Goal: Information Seeking & Learning: Learn about a topic

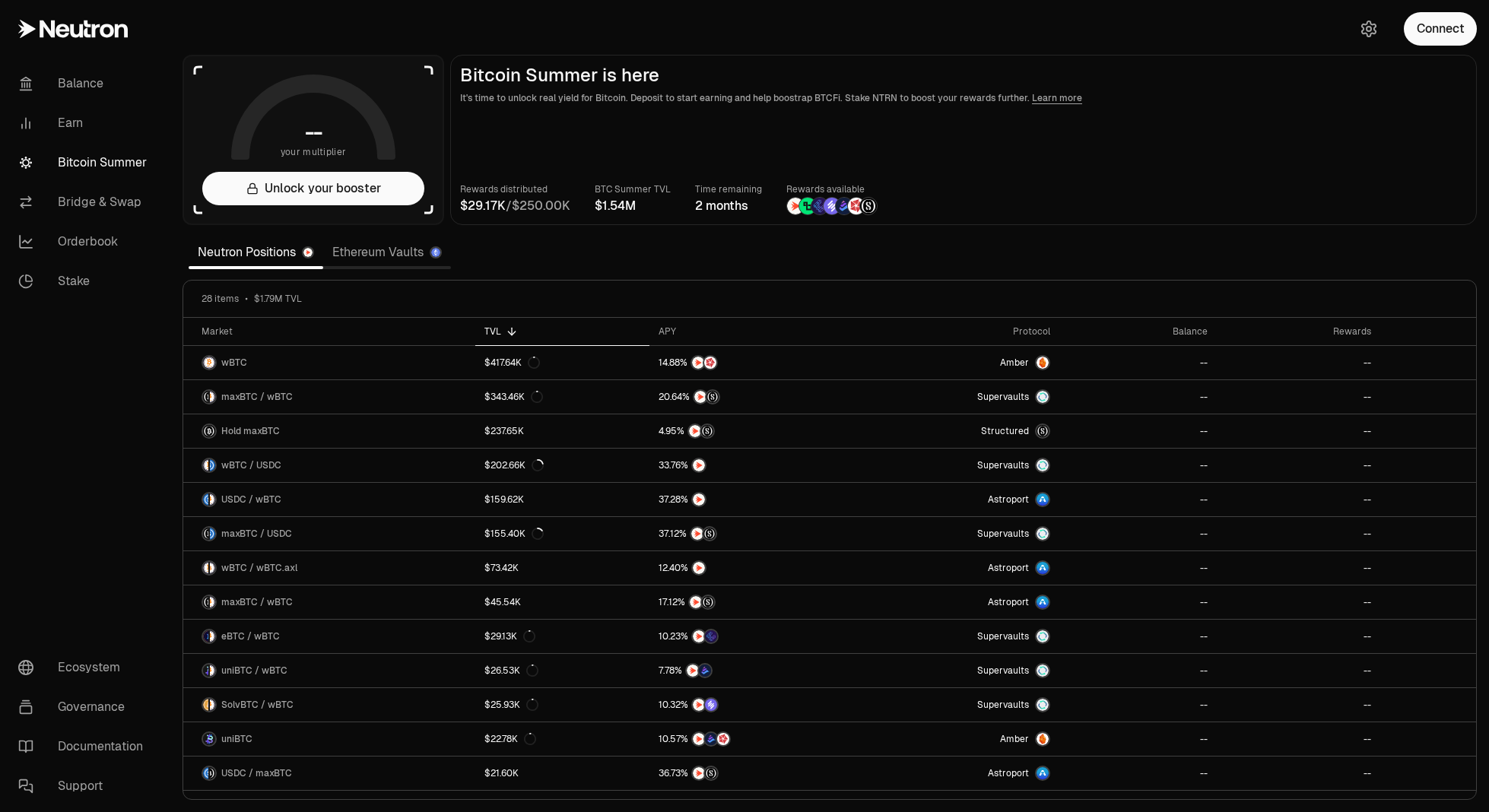
drag, startPoint x: 1286, startPoint y: 162, endPoint x: 1329, endPoint y: 105, distance: 71.4
click at [1286, 162] on main "Bitcoin Summer is here It's time to unlock real yield for Bitcoin. Deposit to s…" at bounding box center [963, 140] width 1026 height 170
click at [1430, 27] on button "Connect" at bounding box center [1440, 29] width 73 height 34
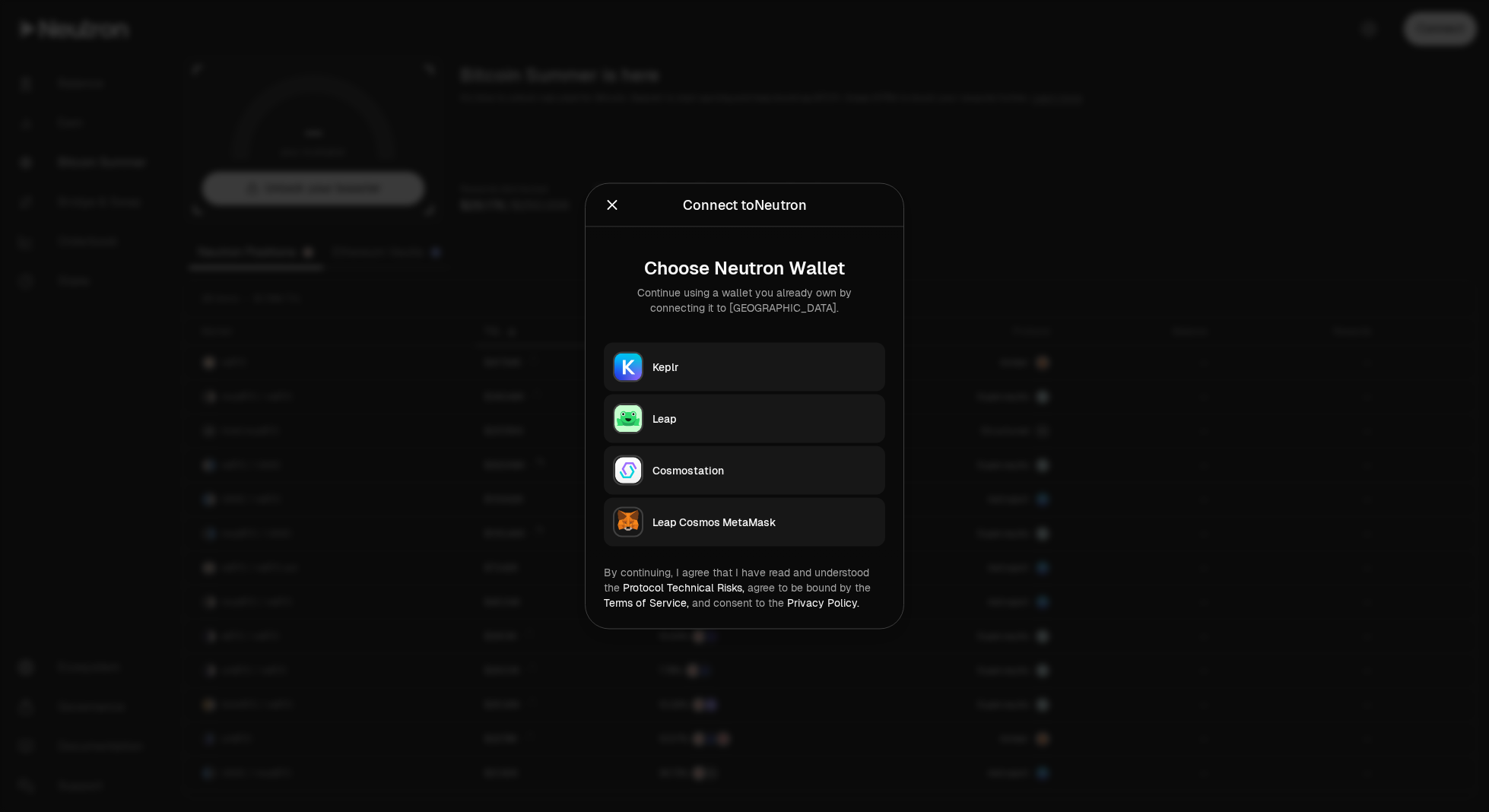
click at [804, 372] on div "Keplr" at bounding box center [763, 367] width 223 height 15
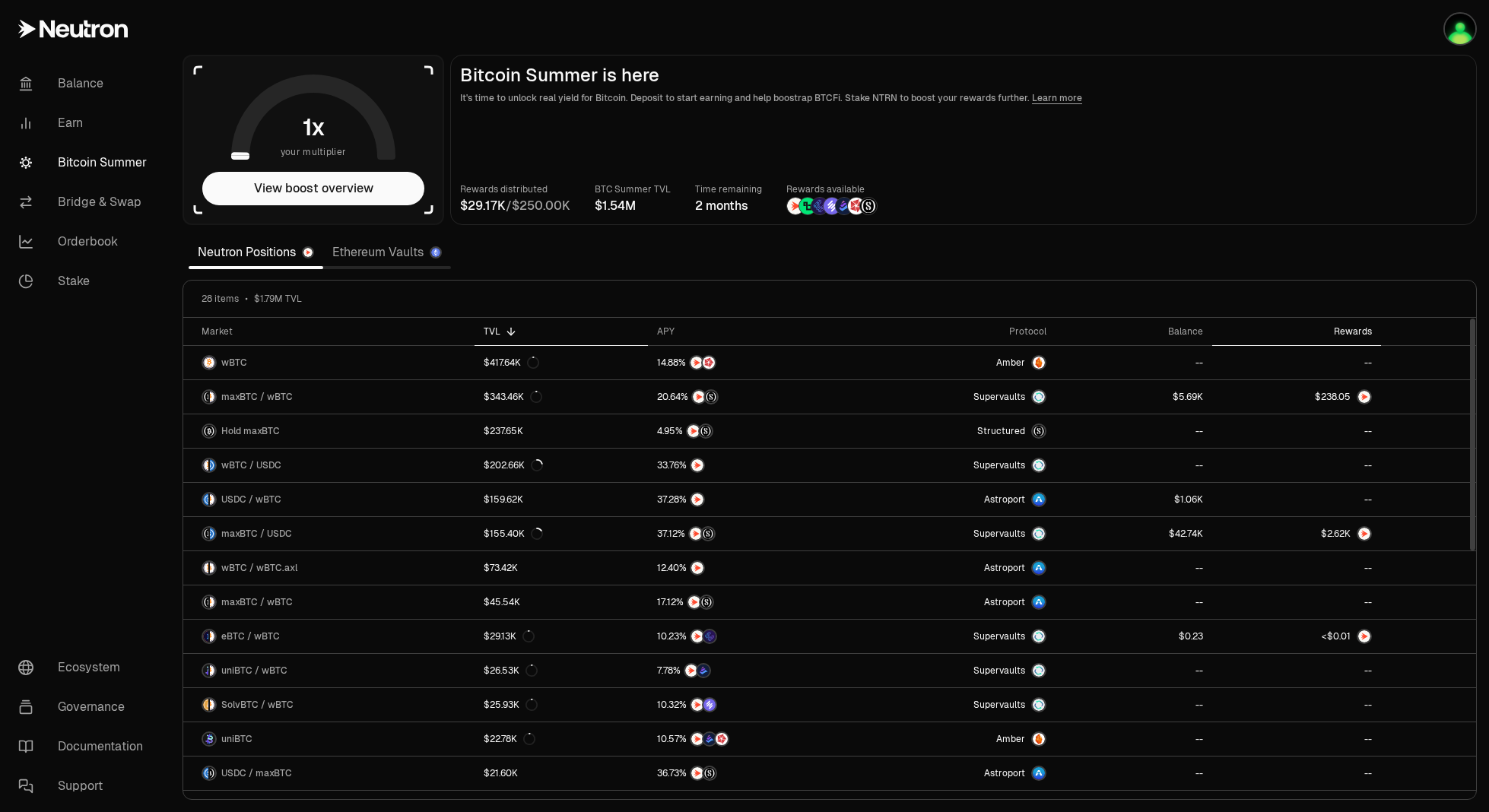
click at [1346, 325] on div "Rewards" at bounding box center [1296, 331] width 150 height 12
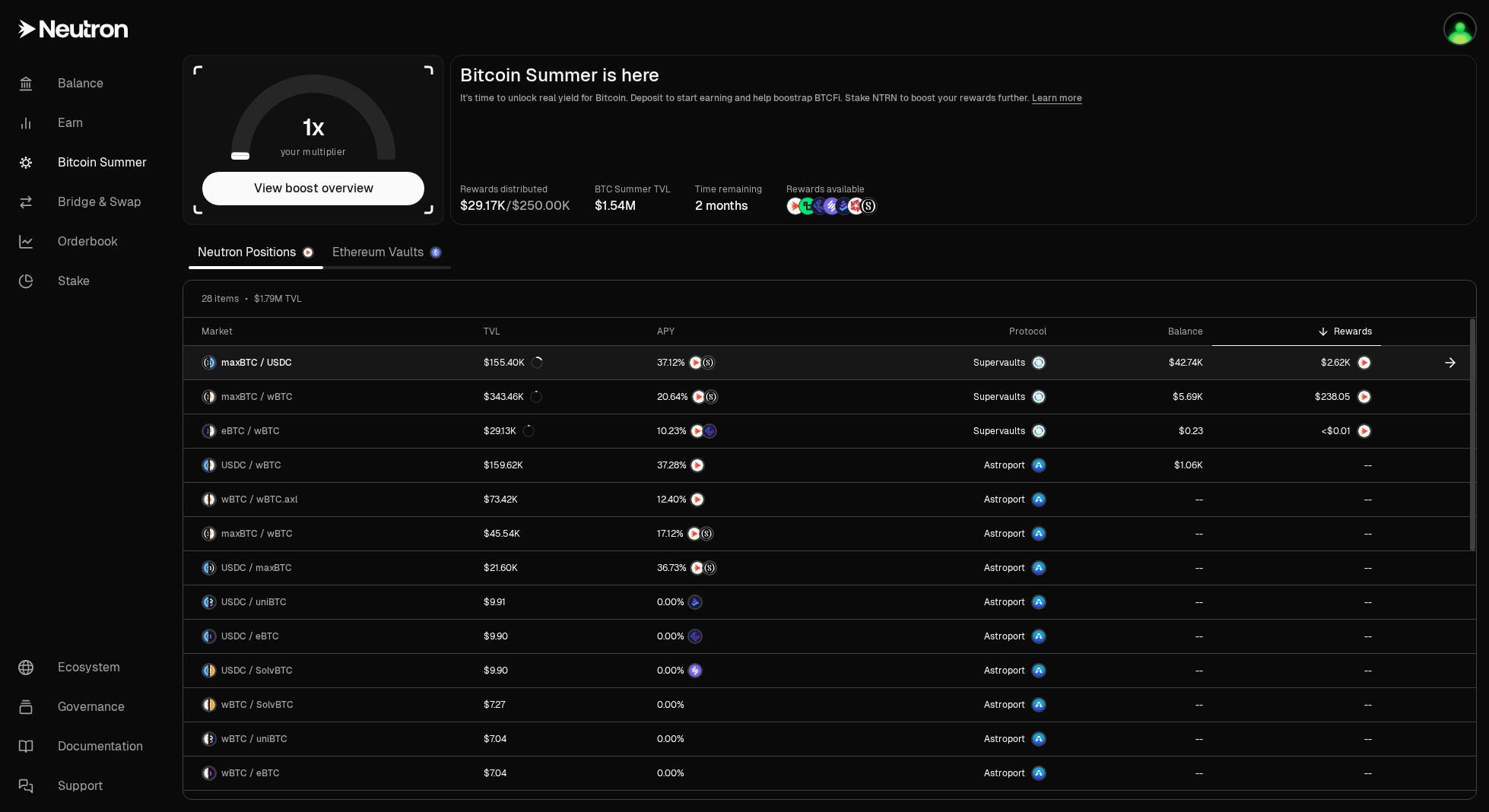
click at [1197, 364] on span "K" at bounding box center [1200, 362] width 6 height 9
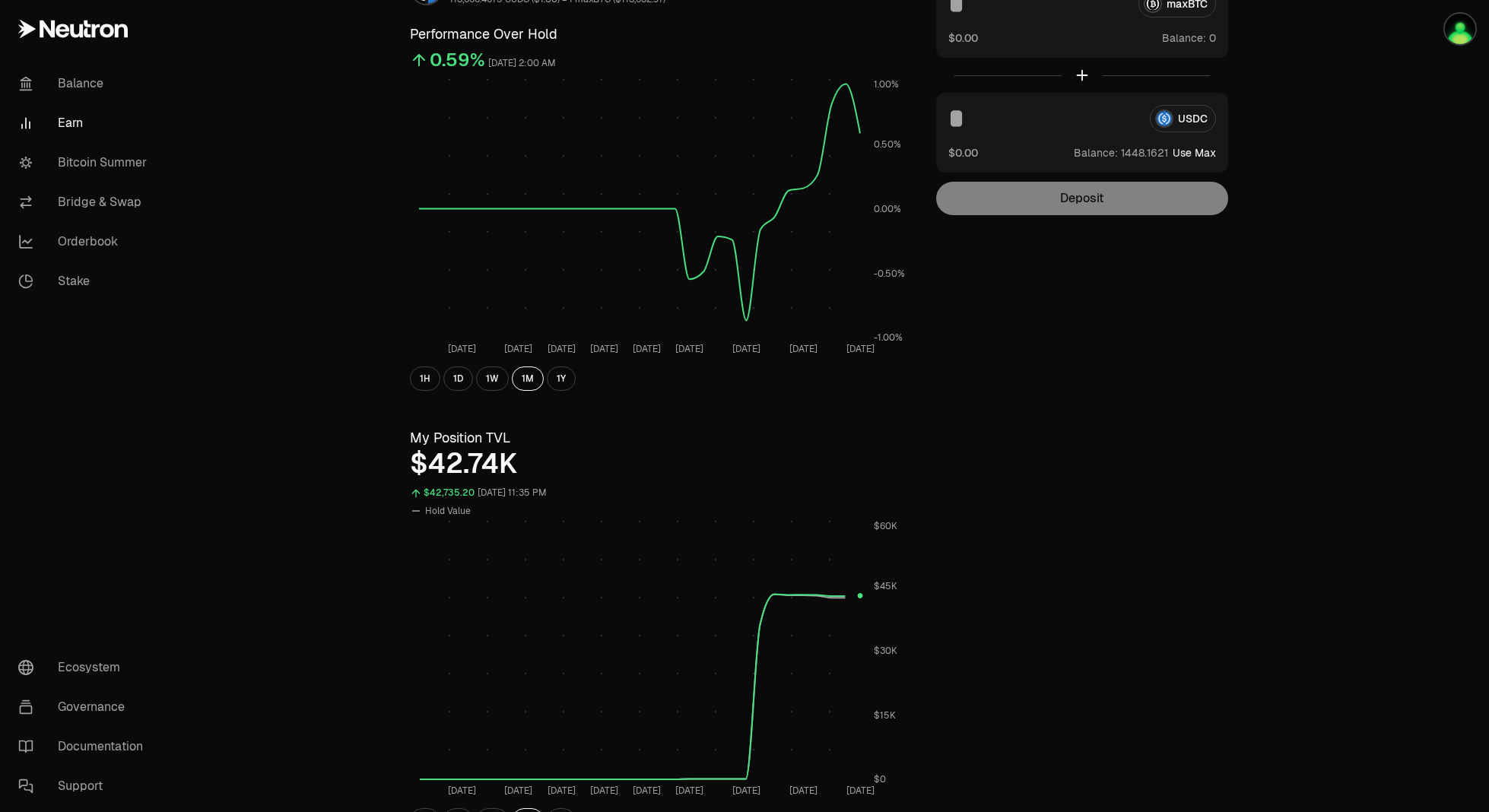
scroll to position [304, 0]
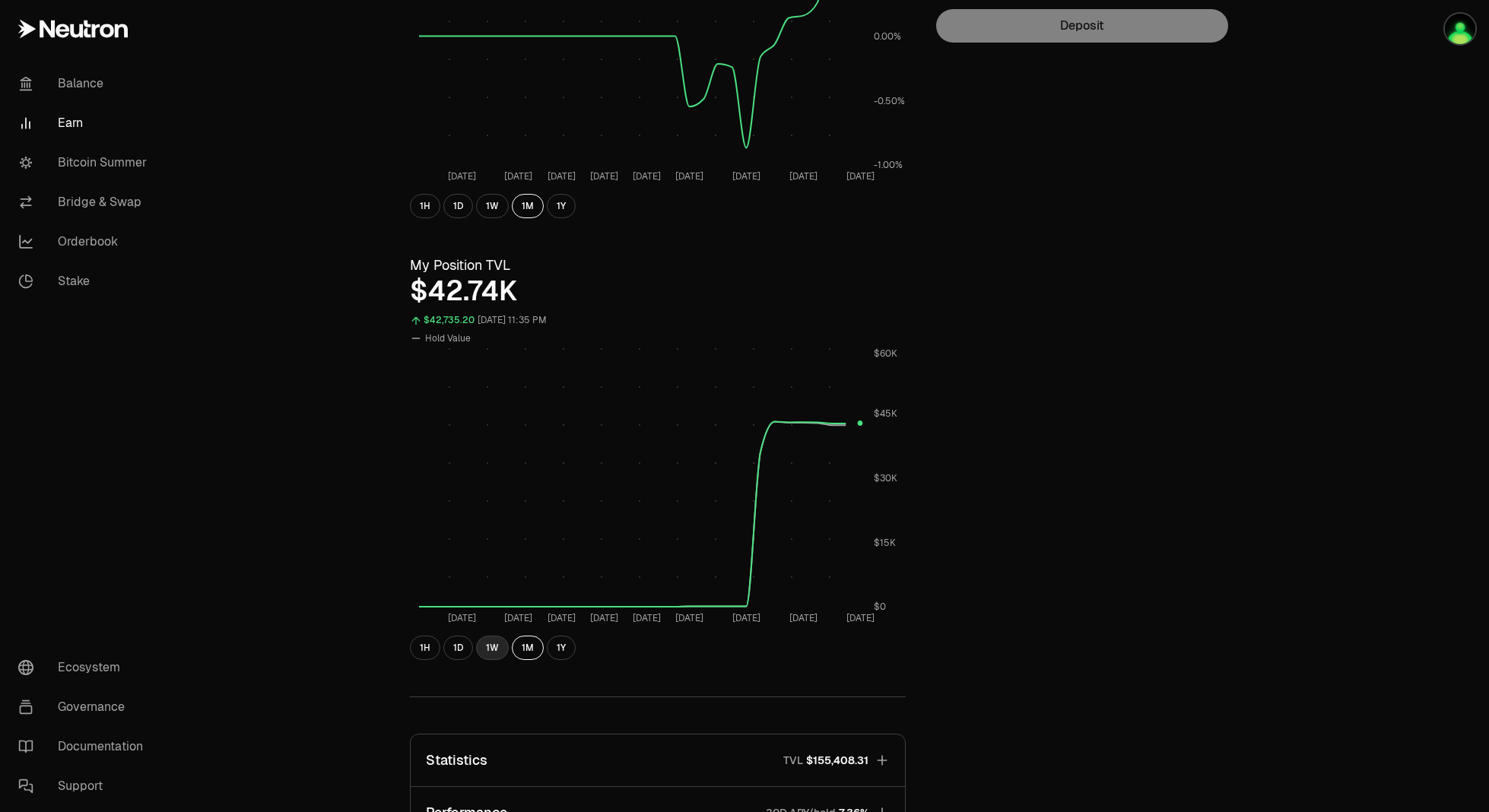
click at [494, 638] on button "1W" at bounding box center [492, 648] width 33 height 24
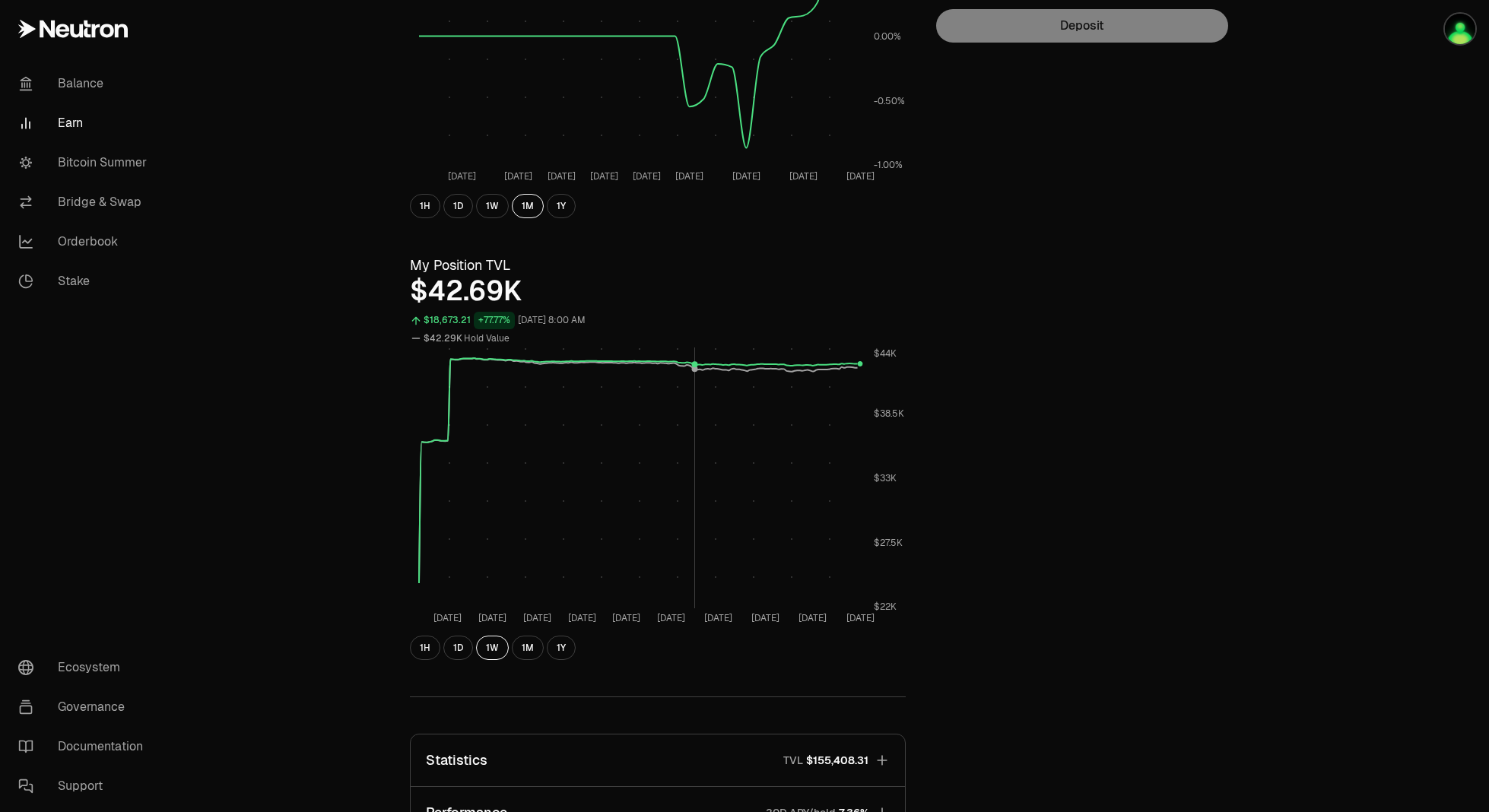
drag, startPoint x: 508, startPoint y: 366, endPoint x: 697, endPoint y: 381, distance: 189.6
click at [697, 381] on rect at bounding box center [639, 478] width 441 height 261
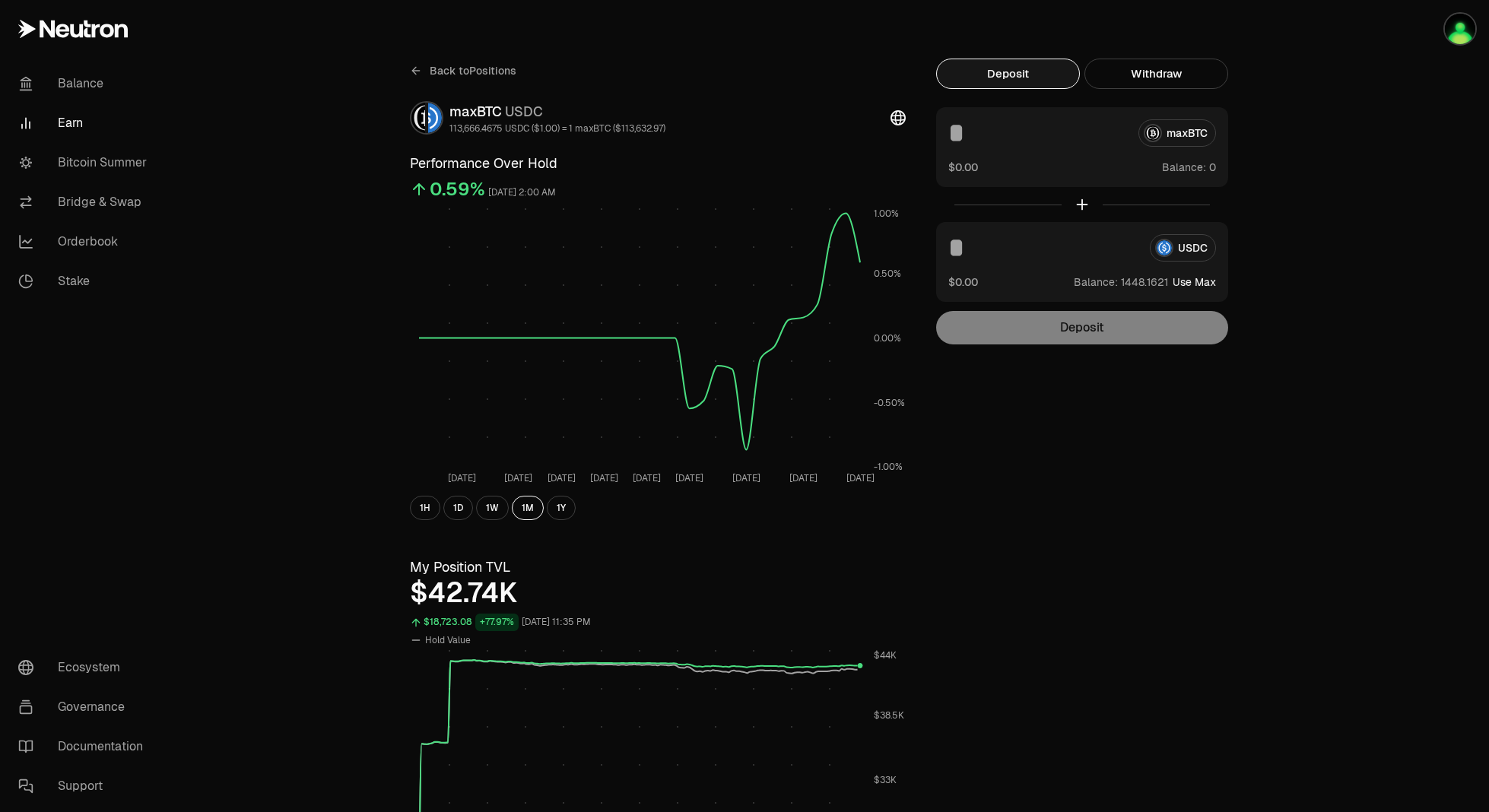
scroll to position [0, 0]
click at [444, 68] on span "Back to Positions" at bounding box center [473, 73] width 87 height 15
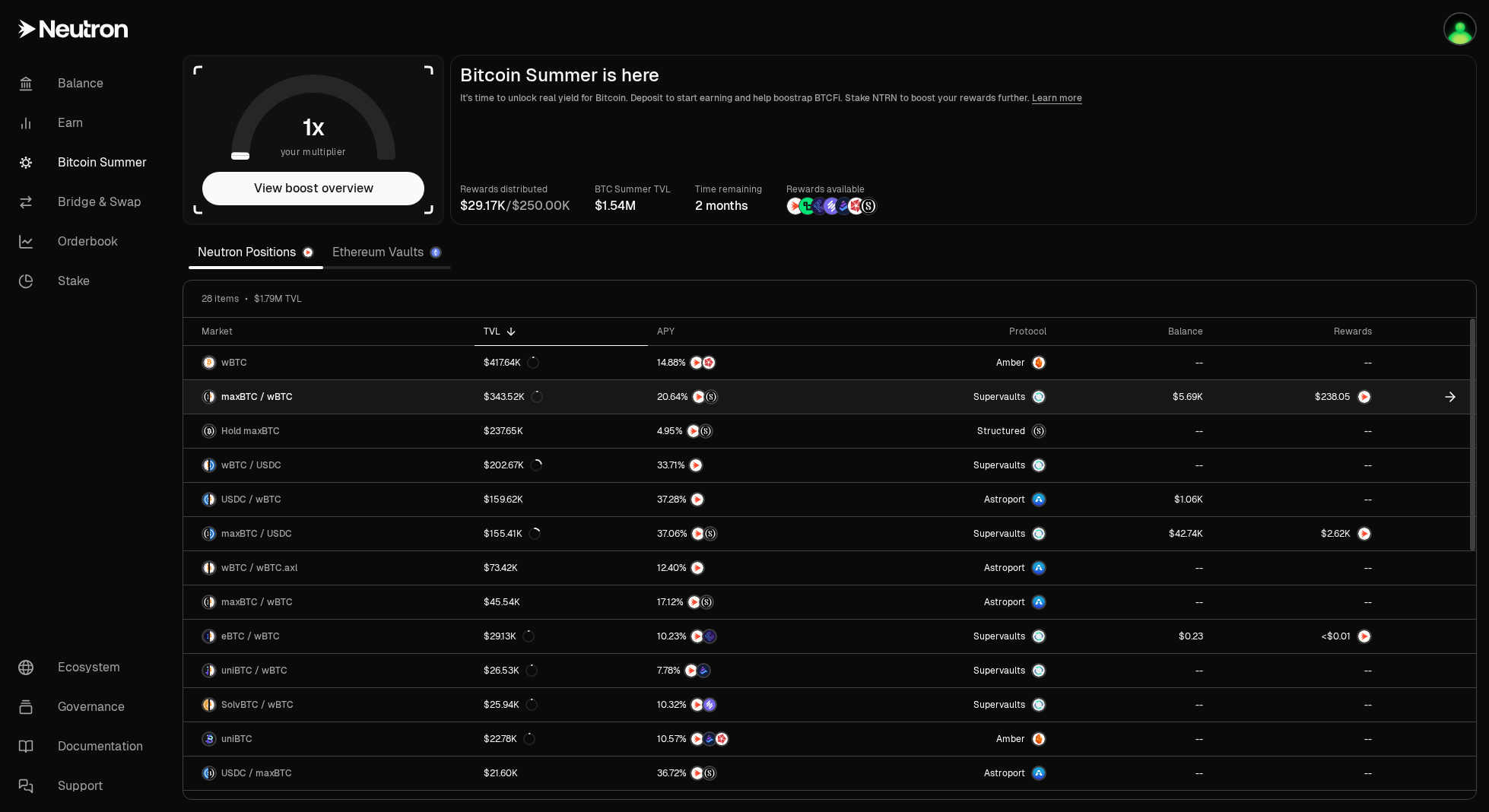
click at [345, 405] on link "maxBTC / wBTC" at bounding box center [329, 397] width 292 height 34
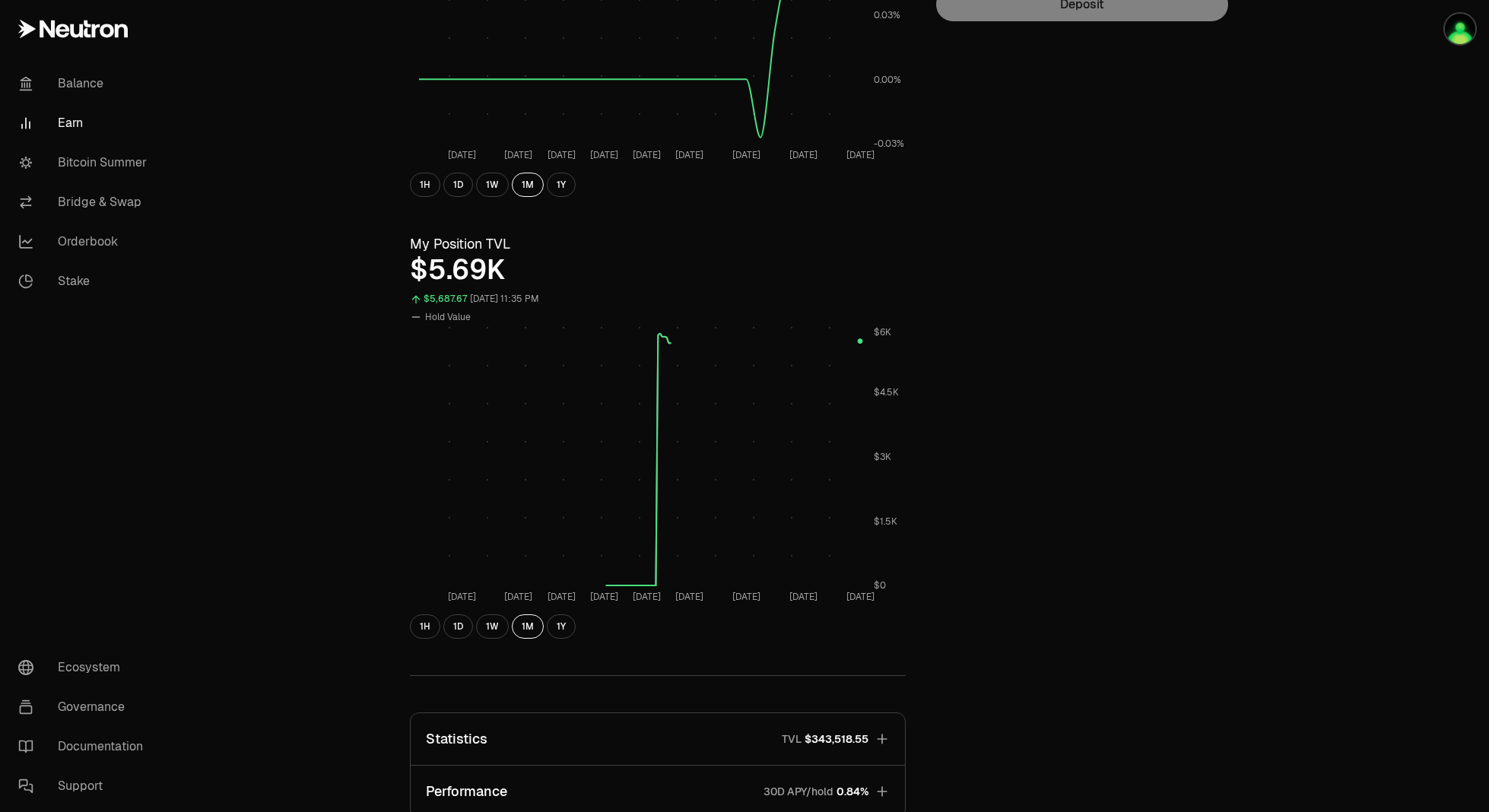
scroll to position [457, 0]
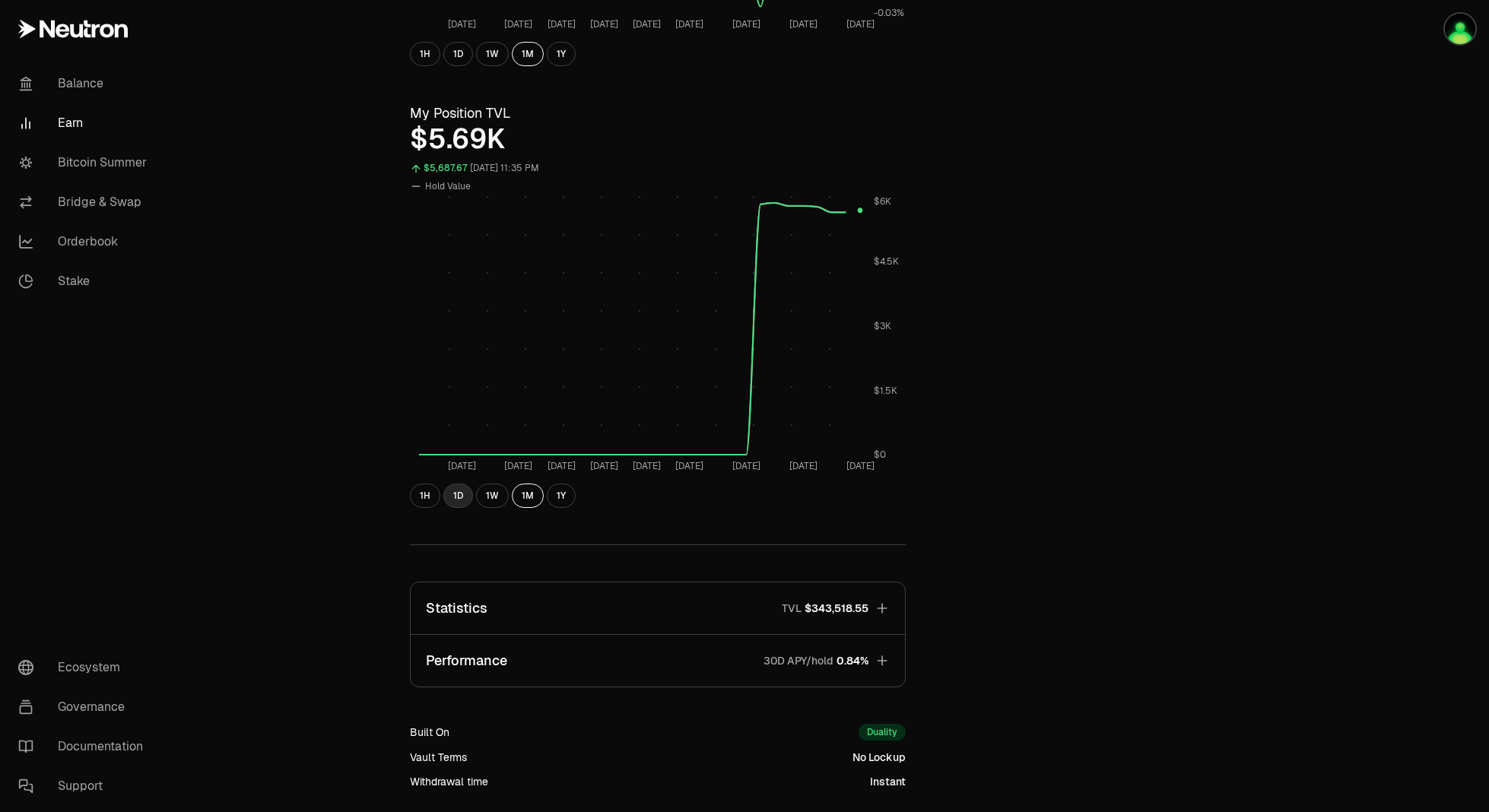
click at [451, 501] on button "1D" at bounding box center [458, 495] width 29 height 24
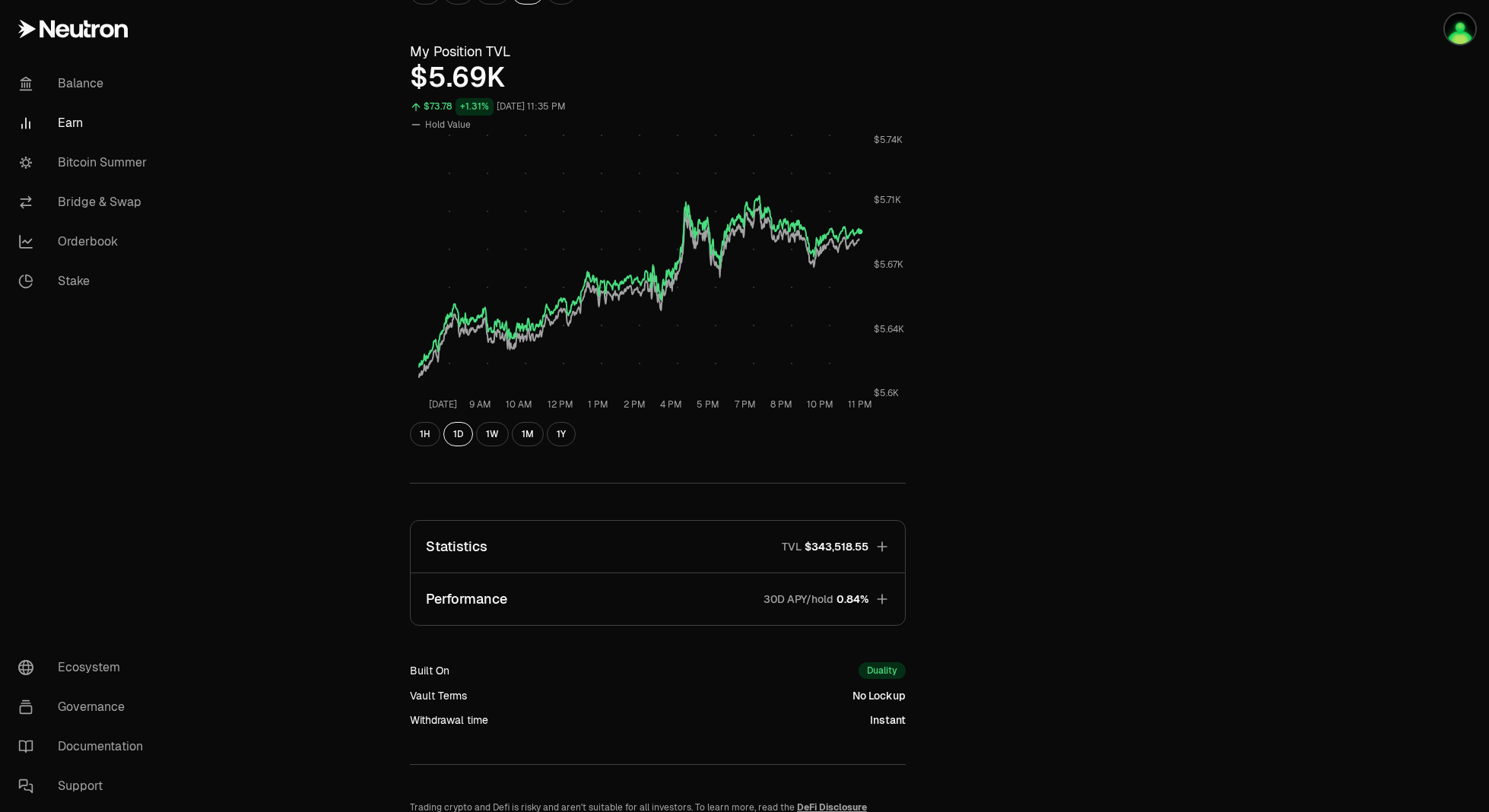
scroll to position [617, 0]
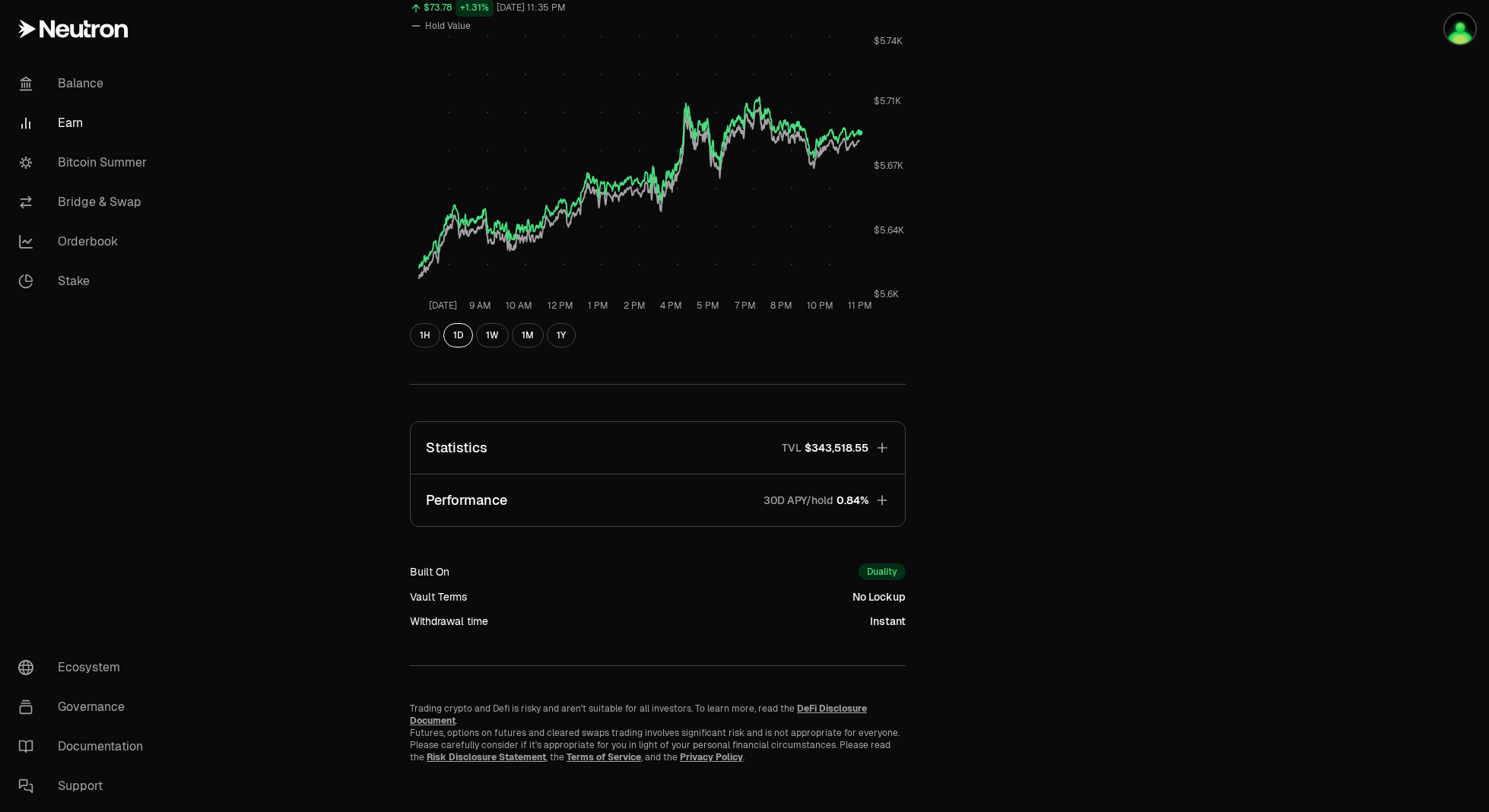
click at [753, 511] on button "Performance 30D APY/hold 0.84%" at bounding box center [657, 499] width 495 height 51
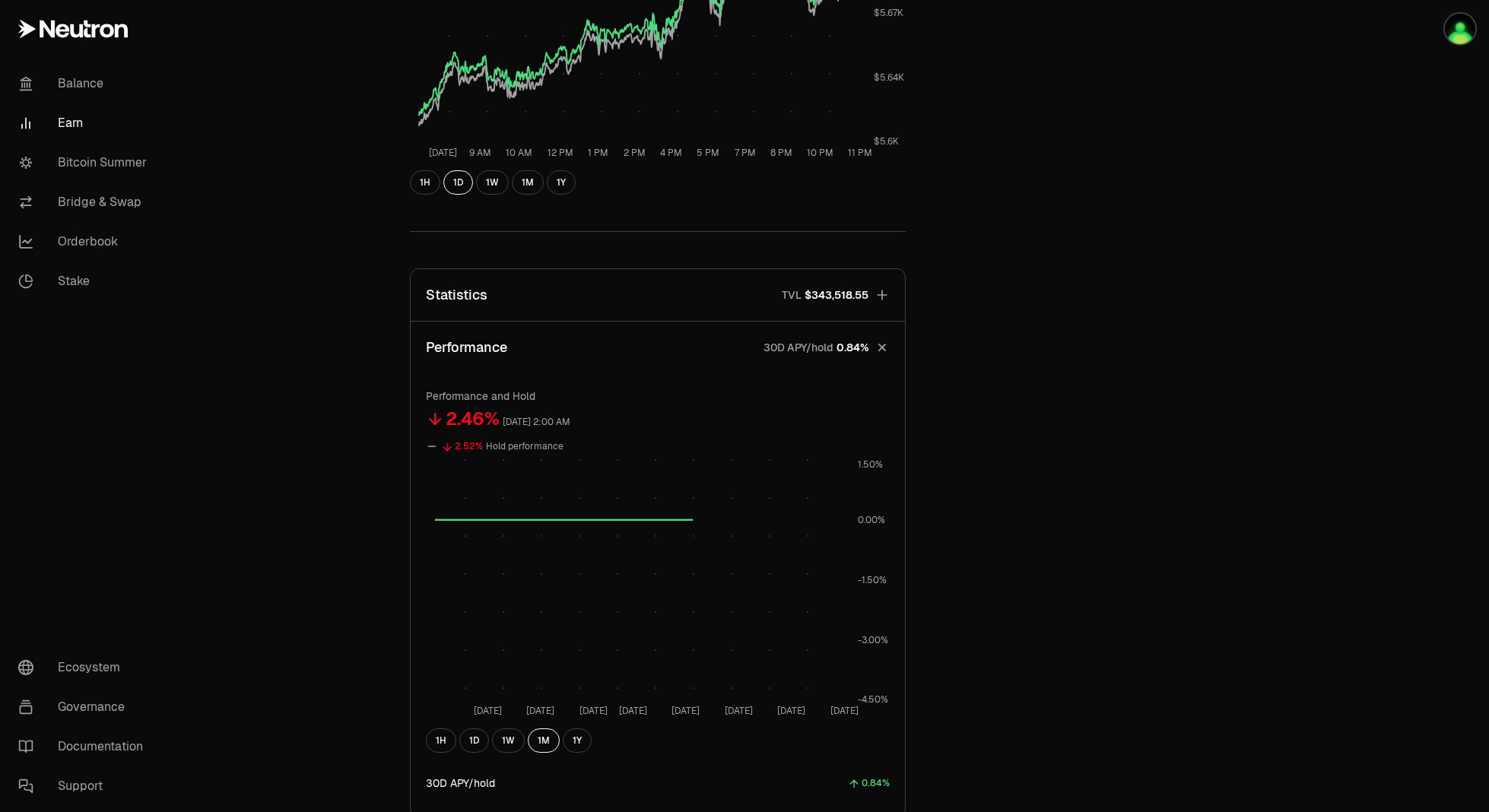
scroll to position [996, 0]
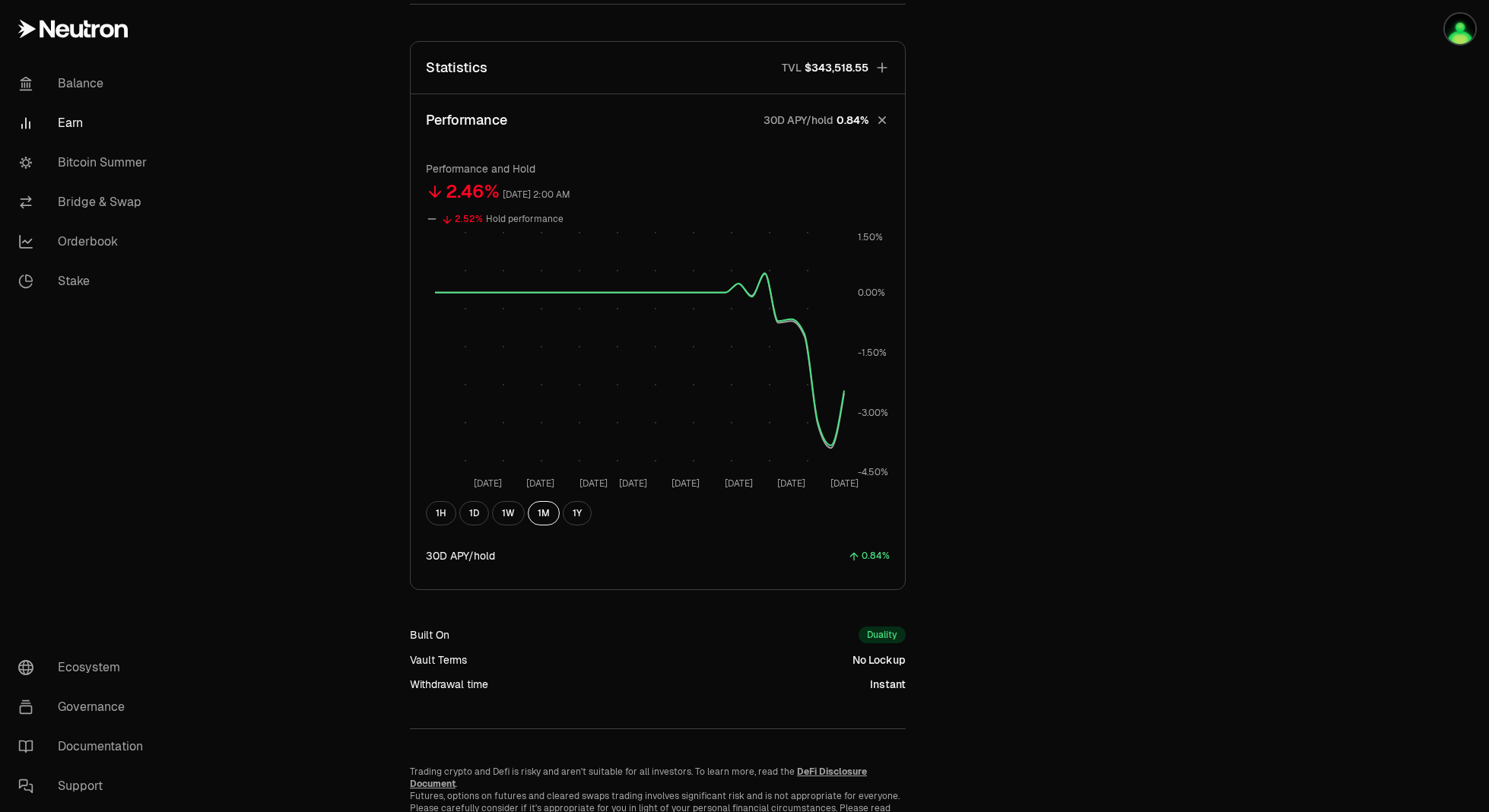
click at [721, 58] on button "Statistics TVL $343,518.55" at bounding box center [657, 67] width 495 height 51
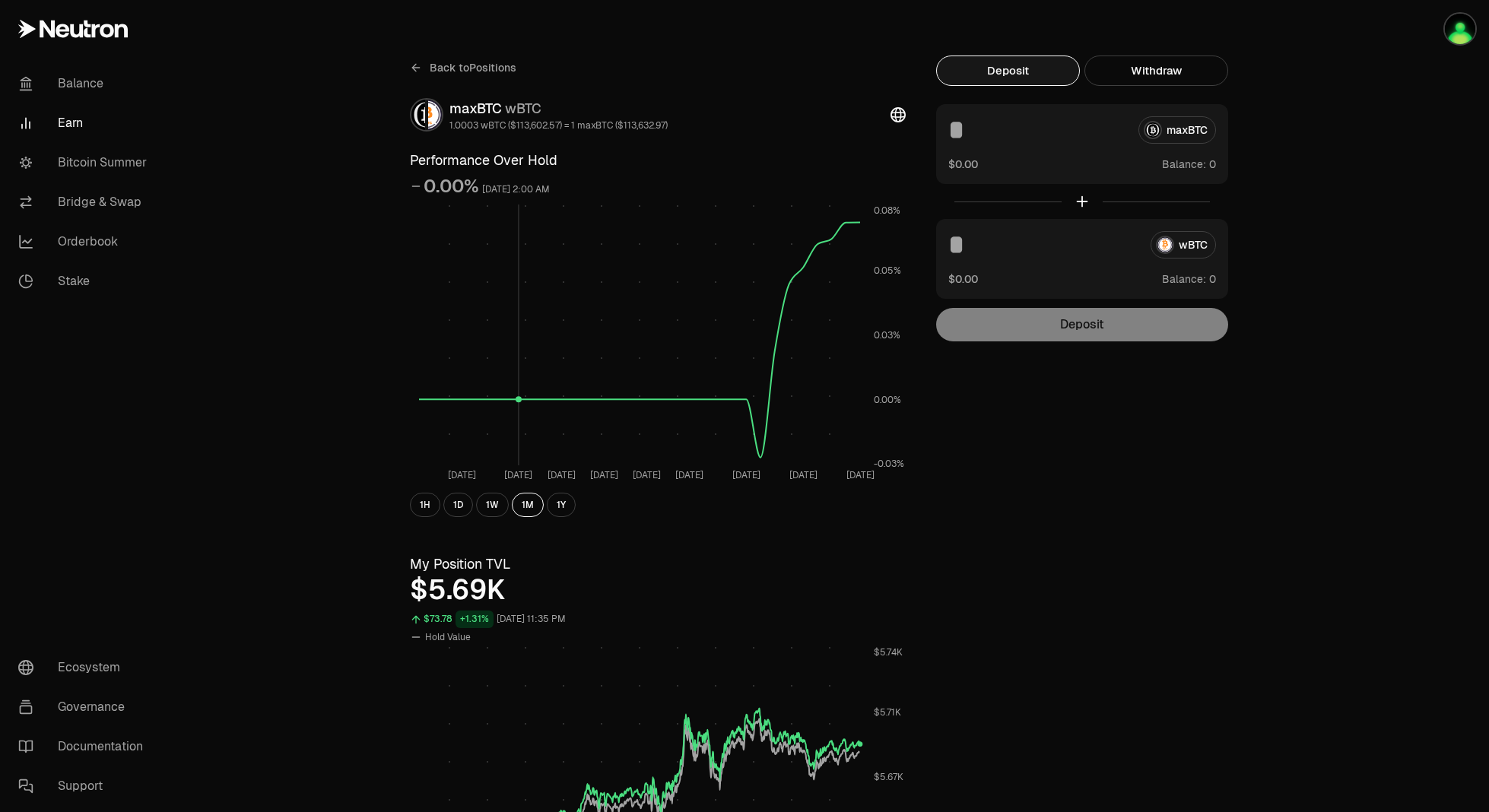
scroll to position [0, 0]
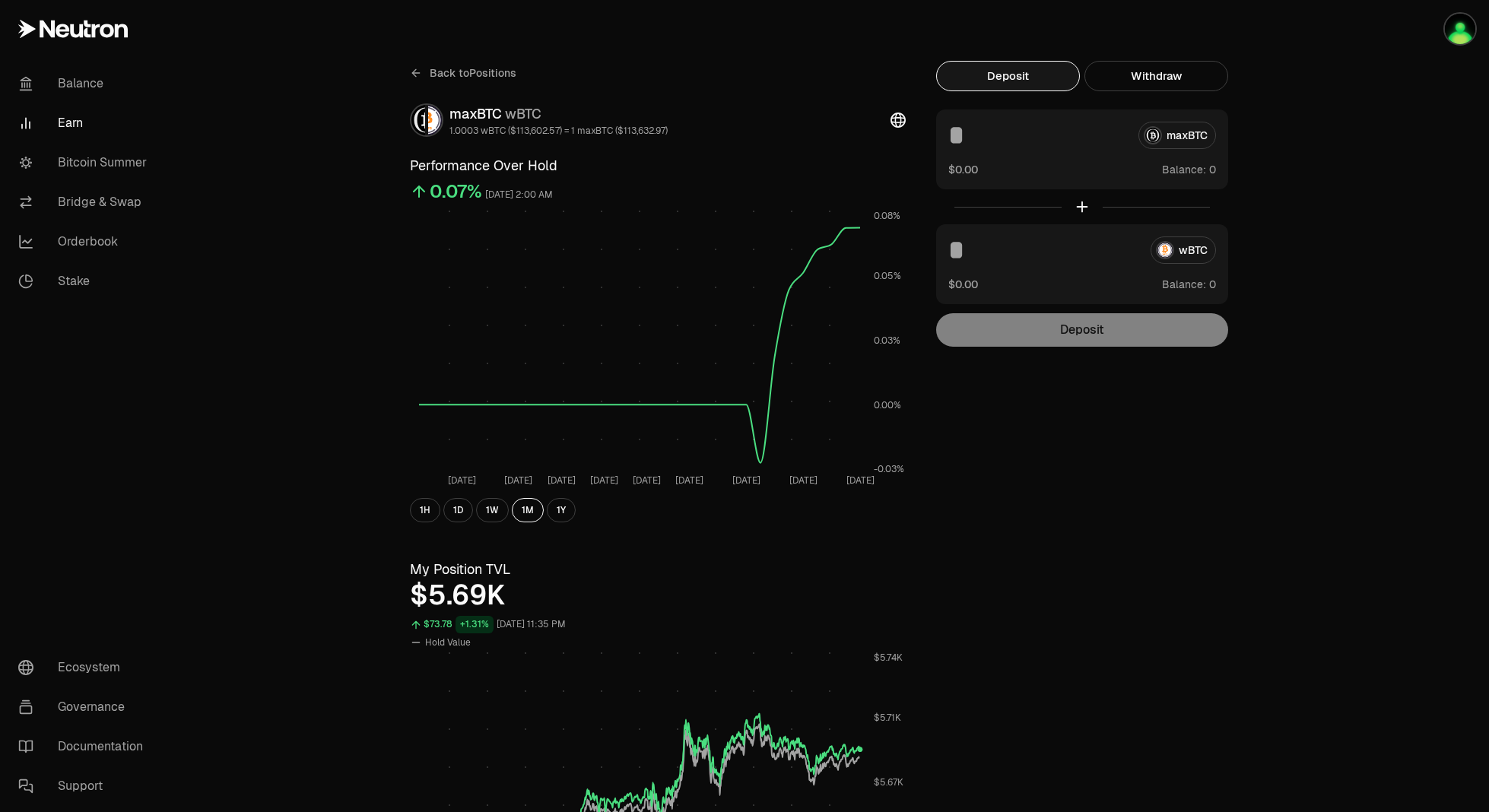
click at [445, 69] on span "Back to Positions" at bounding box center [473, 73] width 87 height 15
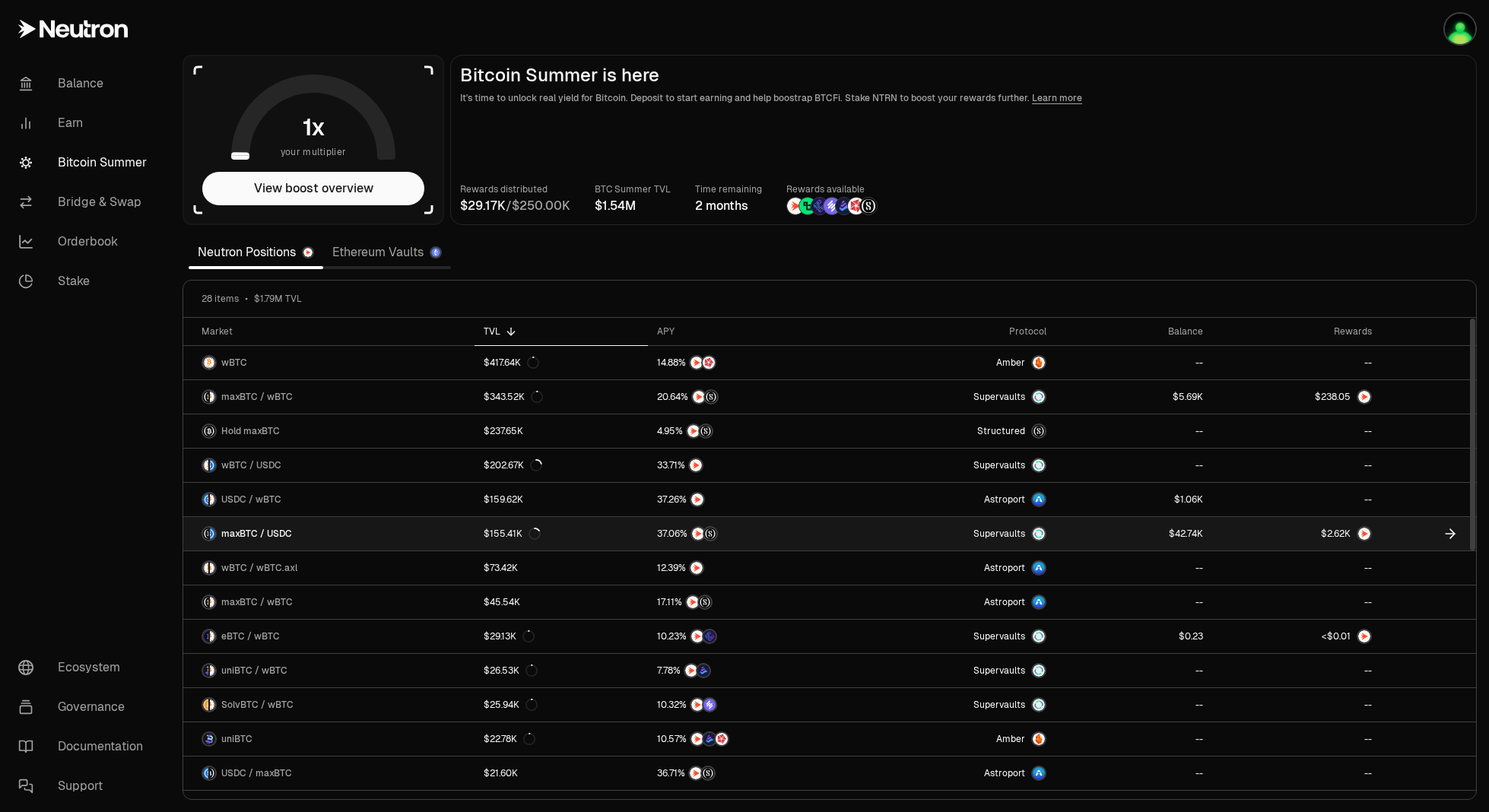
click at [1115, 538] on link at bounding box center [1134, 534] width 157 height 34
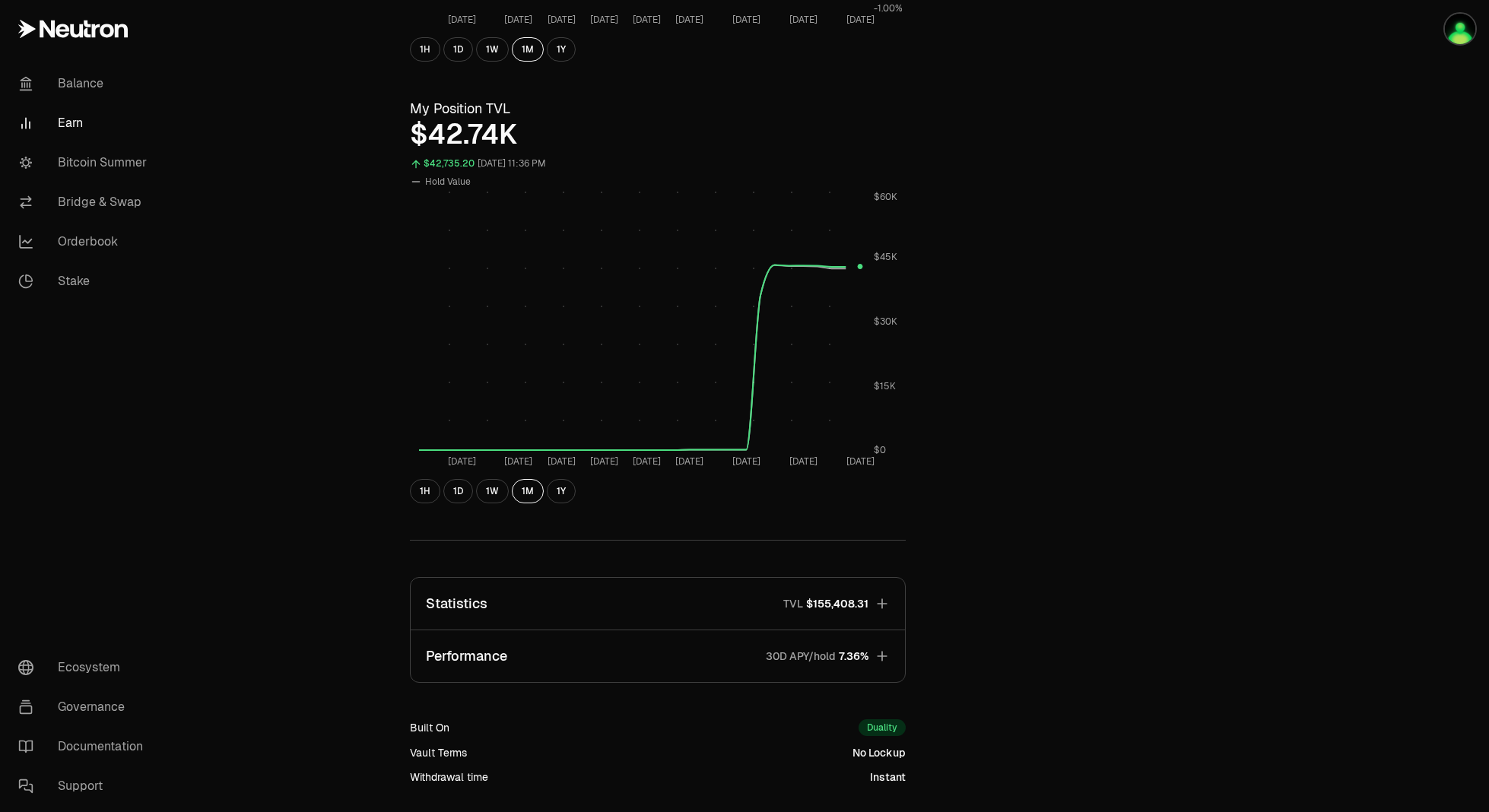
scroll to position [617, 0]
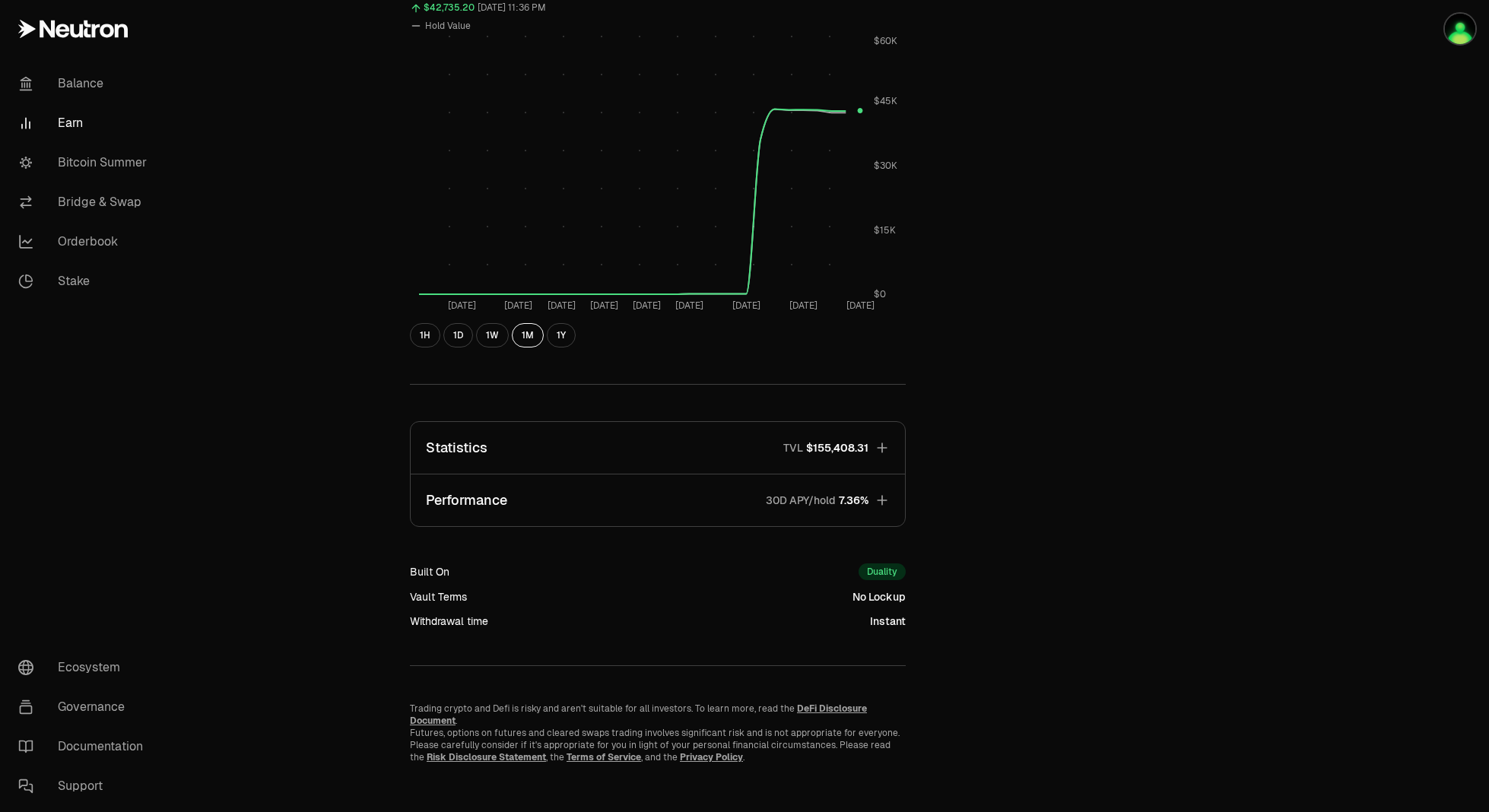
click at [805, 481] on button "Performance 30D APY/hold 7.36%" at bounding box center [657, 499] width 495 height 51
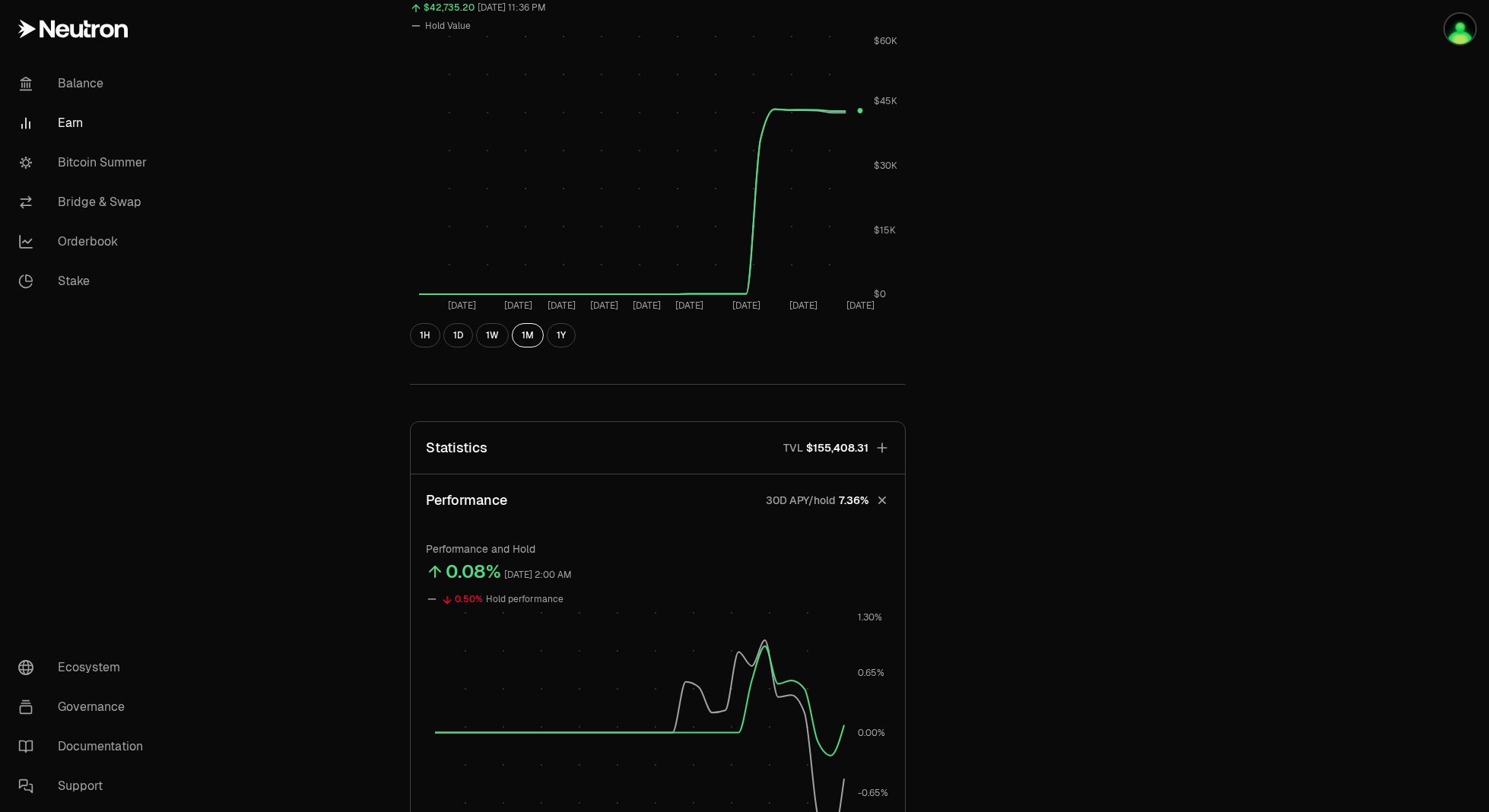
click at [763, 448] on button "Statistics TVL $155,408.31" at bounding box center [657, 447] width 495 height 51
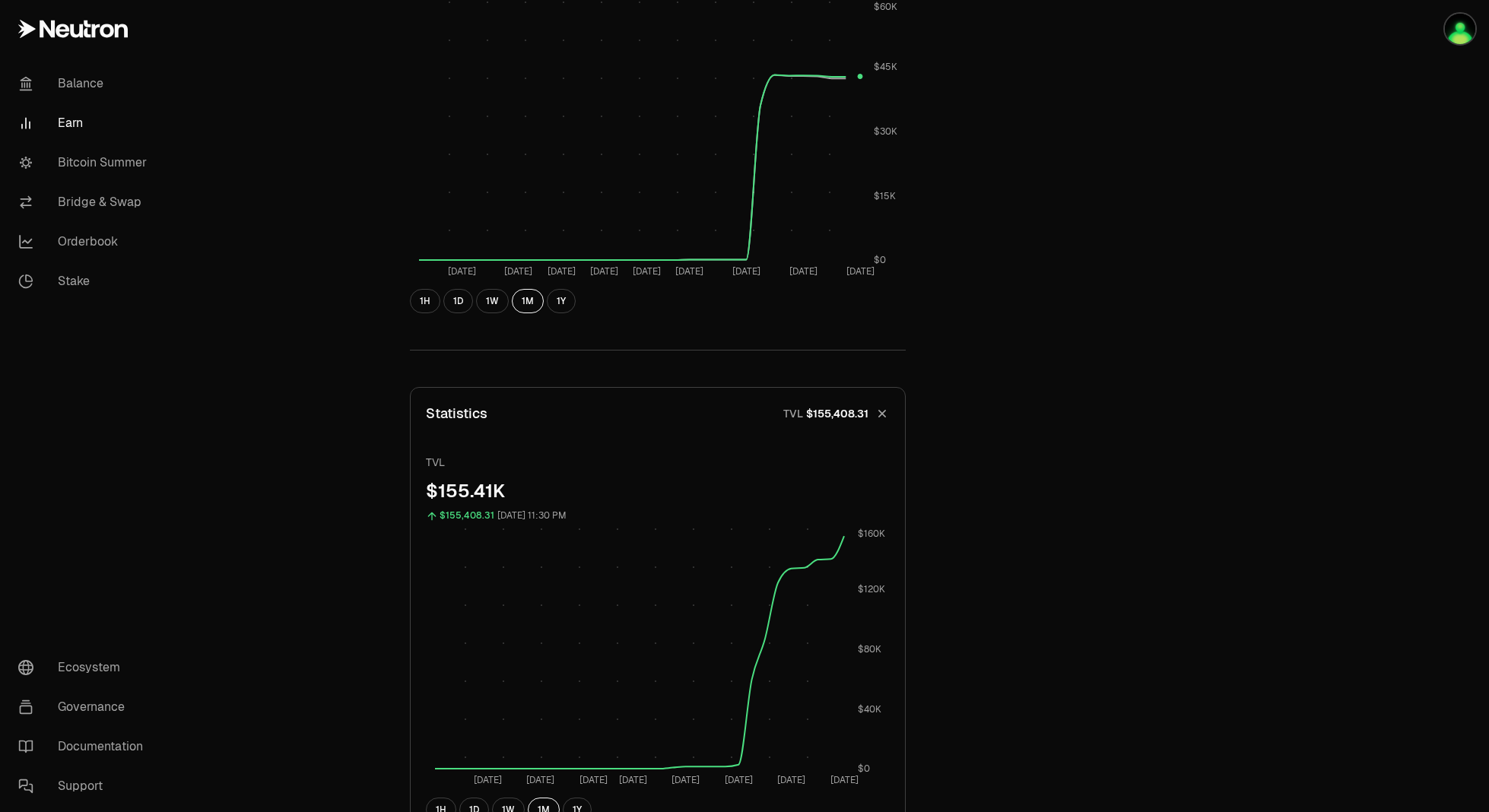
scroll to position [541, 0]
